Goal: Task Accomplishment & Management: Use online tool/utility

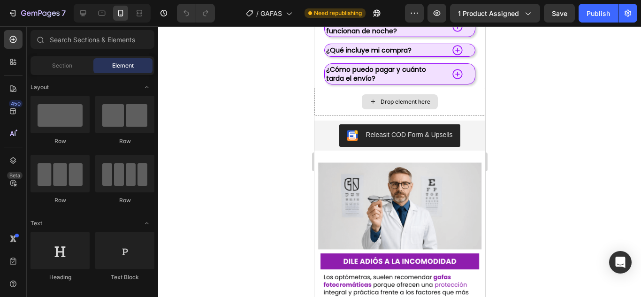
scroll to position [1337, 0]
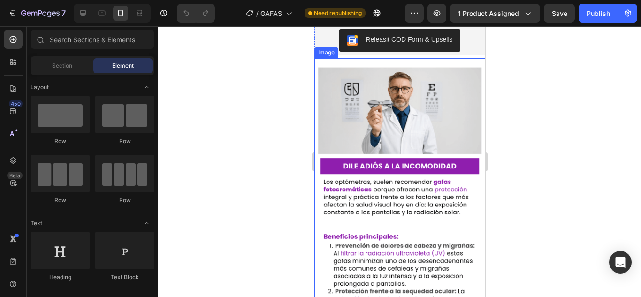
click at [410, 101] on img at bounding box center [399, 210] width 171 height 304
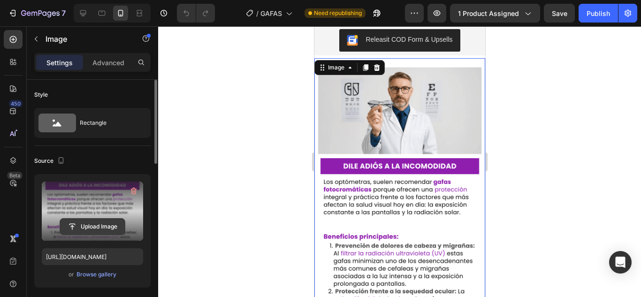
click at [83, 224] on input "file" at bounding box center [92, 227] width 65 height 16
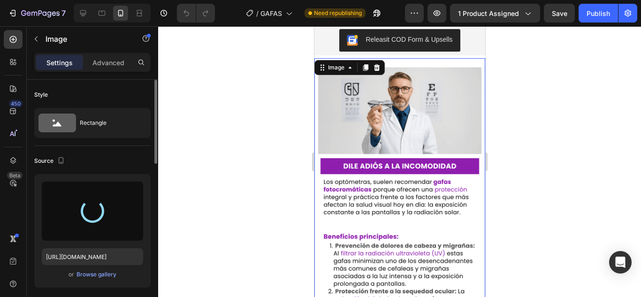
type input "[URL][DOMAIN_NAME]"
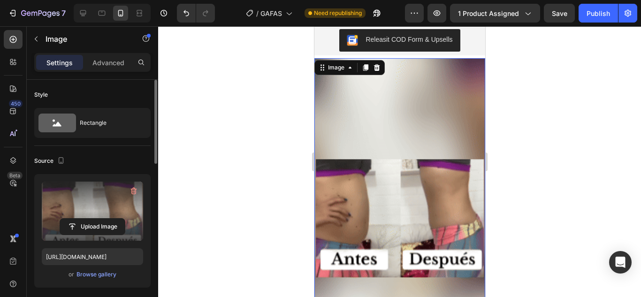
click at [605, 174] on div at bounding box center [399, 161] width 483 height 271
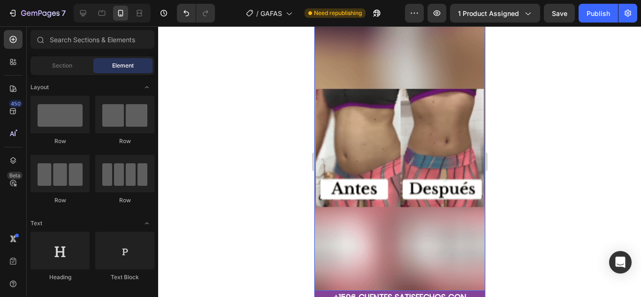
scroll to position [1438, 0]
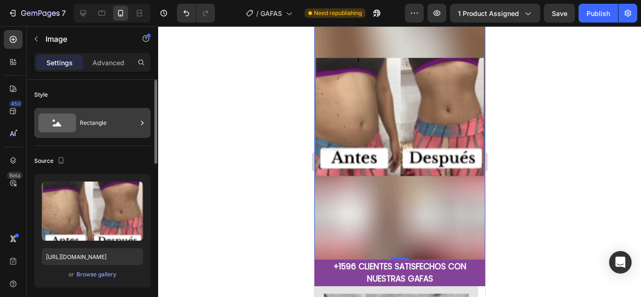
click at [110, 126] on div "Rectangle" at bounding box center [108, 123] width 57 height 22
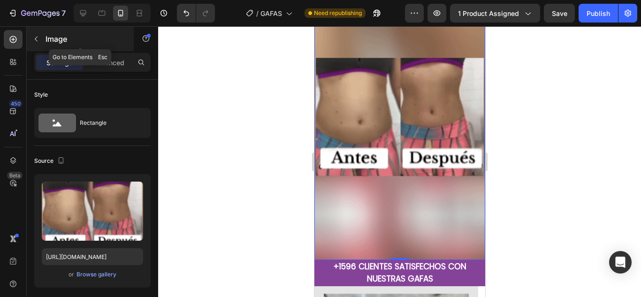
click at [103, 42] on p "Image" at bounding box center [86, 38] width 80 height 11
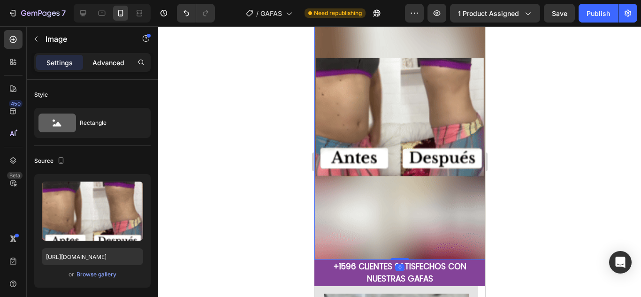
click at [107, 62] on p "Advanced" at bounding box center [109, 63] width 32 height 10
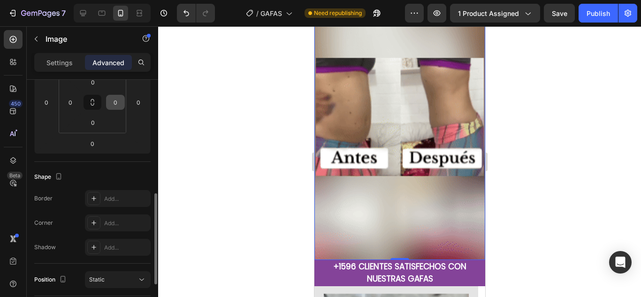
scroll to position [202, 0]
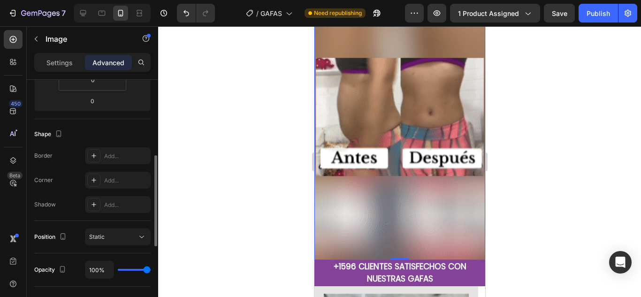
click at [132, 246] on div "Position Static" at bounding box center [92, 237] width 116 height 32
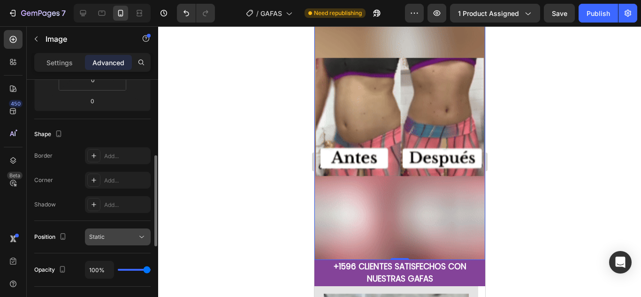
click at [138, 243] on button "Static" at bounding box center [118, 237] width 66 height 17
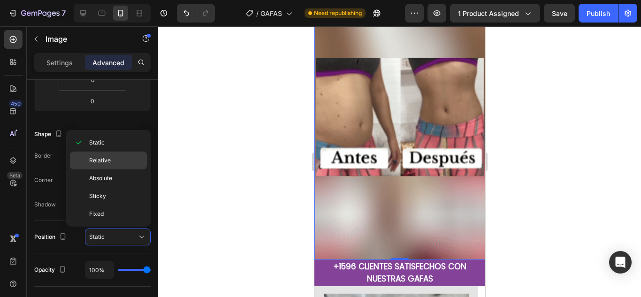
click at [117, 165] on div "Relative" at bounding box center [108, 161] width 77 height 18
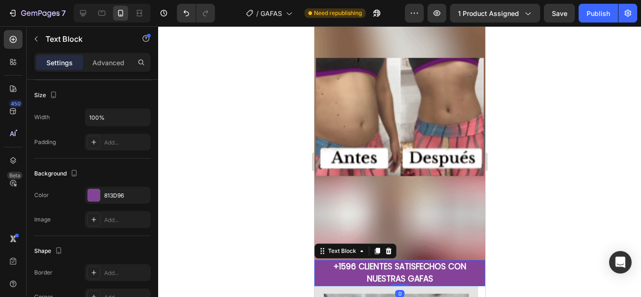
scroll to position [0, 0]
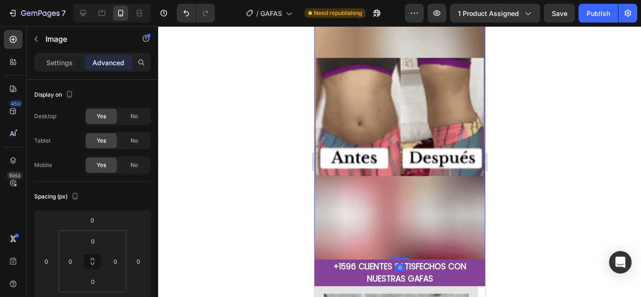
drag, startPoint x: 398, startPoint y: 246, endPoint x: 405, endPoint y: 197, distance: 48.9
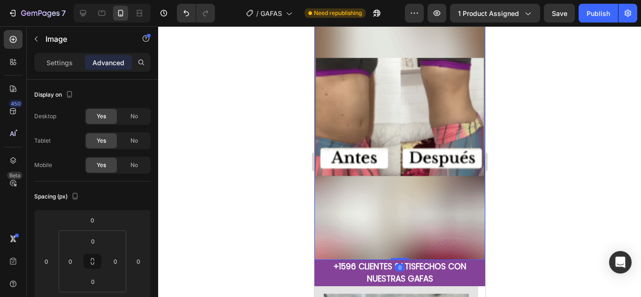
click at [405, 197] on div "Image 0" at bounding box center [399, 108] width 171 height 303
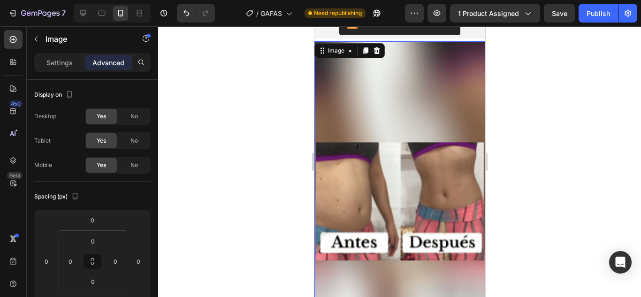
scroll to position [1354, 0]
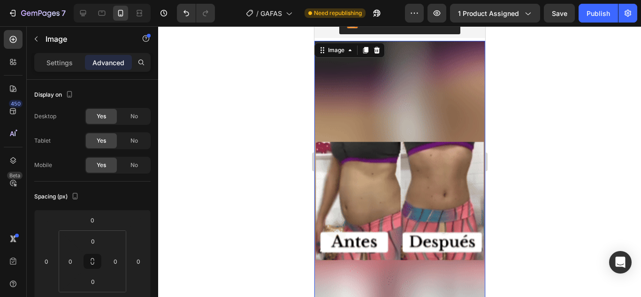
click at [578, 126] on div at bounding box center [399, 161] width 483 height 271
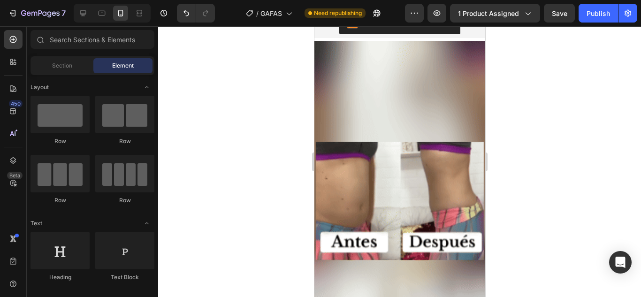
click at [586, 134] on div at bounding box center [399, 161] width 483 height 271
